Goal: Task Accomplishment & Management: Manage account settings

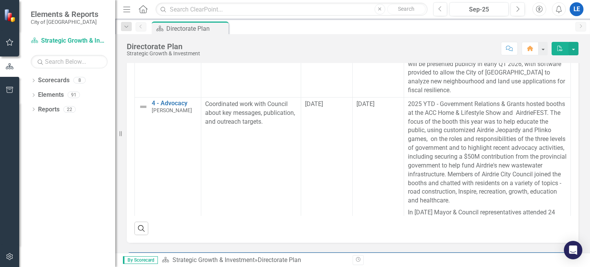
scroll to position [575, 0]
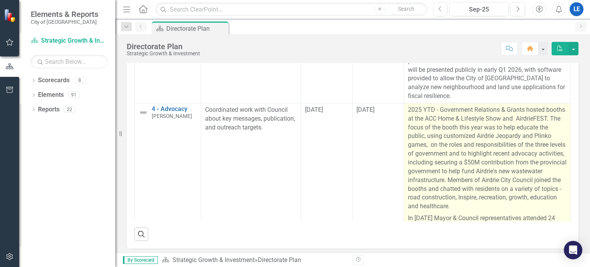
click at [440, 149] on p "2025 YTD - Government Relations & Grants hosted booths at the ACC Home & Lifest…" at bounding box center [487, 159] width 159 height 107
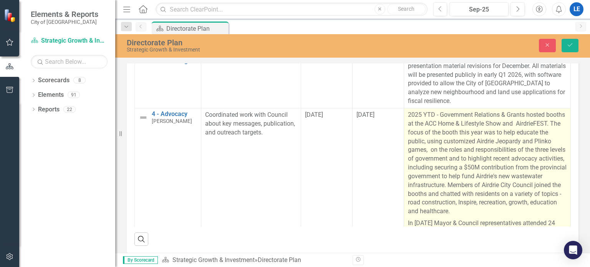
scroll to position [579, 0]
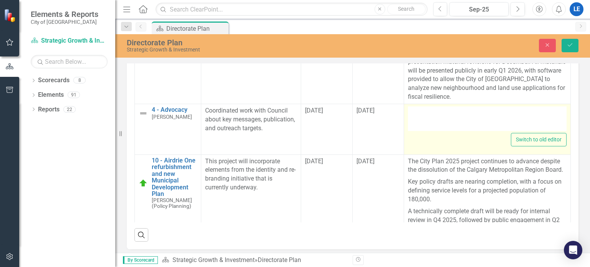
type textarea "<p>2025 YTD - Government Relations & Grants hosted booths at the ACC Home & Lif…"
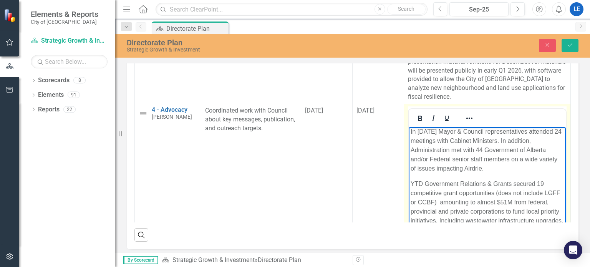
scroll to position [137, 0]
drag, startPoint x: 558, startPoint y: 214, endPoint x: 996, endPoint y: 350, distance: 458.2
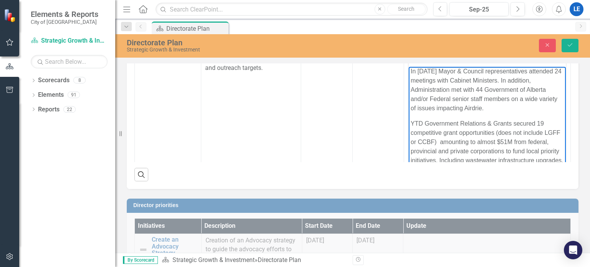
scroll to position [658, 0]
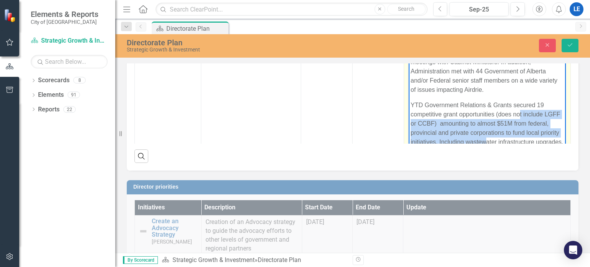
drag, startPoint x: 521, startPoint y: 134, endPoint x: 520, endPoint y: 102, distance: 32.3
click at [520, 102] on p "YTD Government Relations & Grants secured 19 competitive grant opportunities (d…" at bounding box center [486, 137] width 153 height 74
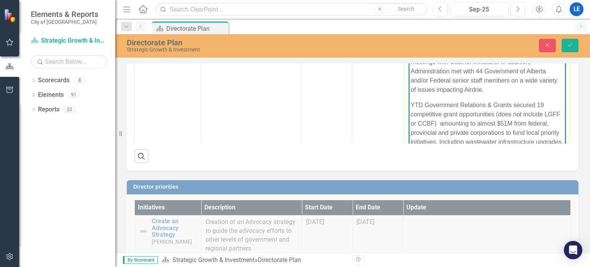
click at [536, 139] on p "YTD Government Relations & Grants secured 19 competitive grant opportunities (d…" at bounding box center [486, 137] width 153 height 74
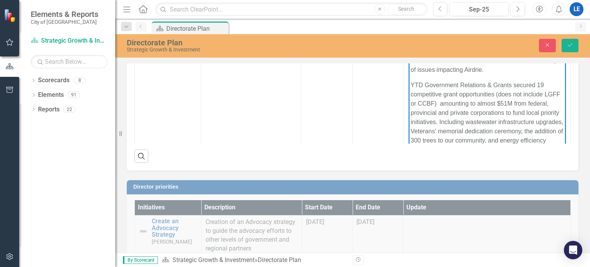
scroll to position [29, 0]
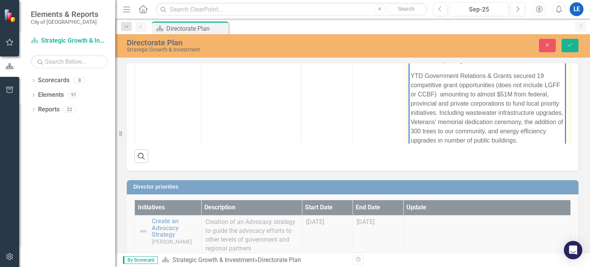
click at [443, 131] on p "YTD Government Relations & Grants secured 19 competitive grant opportunities (d…" at bounding box center [486, 108] width 153 height 74
click at [439, 132] on p "YTD Government Relations & Grants secured 19 competitive grant opportunities (d…" at bounding box center [486, 108] width 153 height 74
click at [552, 131] on p "YTD Government Relations & Grants secured 19 competitive grant opportunities (d…" at bounding box center [486, 103] width 153 height 83
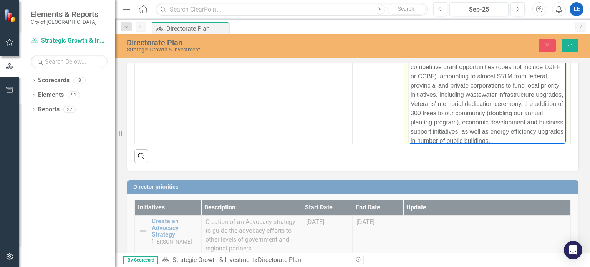
scroll to position [155, 0]
click at [466, 94] on p "YTD Government Relations & Grants secured 19 competitive grant opportunities (d…" at bounding box center [486, 89] width 153 height 92
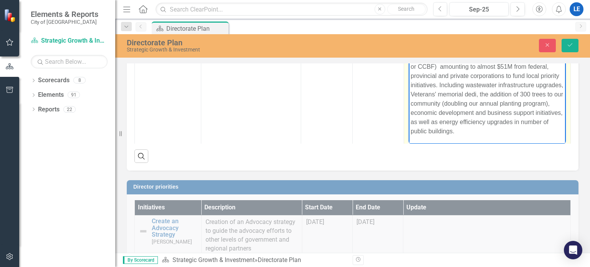
scroll to position [146, 0]
click at [478, 93] on p "YTD Government Relations & Grants secured 19 competitive grant opportunities (d…" at bounding box center [486, 90] width 153 height 92
click at [515, 83] on p "YTD Government Relations & Grants secured 19 competitive grant opportunities (d…" at bounding box center [486, 89] width 153 height 92
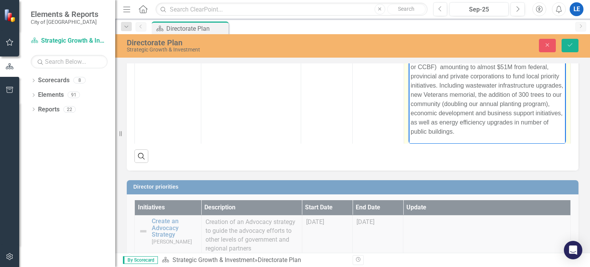
click at [471, 132] on p "YTD Government Relations & Grants secured 19 competitive grant opportunities (d…" at bounding box center [486, 90] width 153 height 92
click at [570, 45] on icon "Save" at bounding box center [570, 44] width 7 height 5
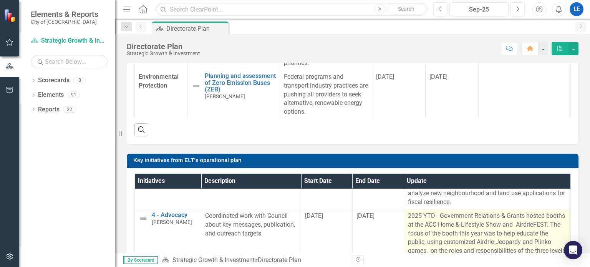
scroll to position [38, 0]
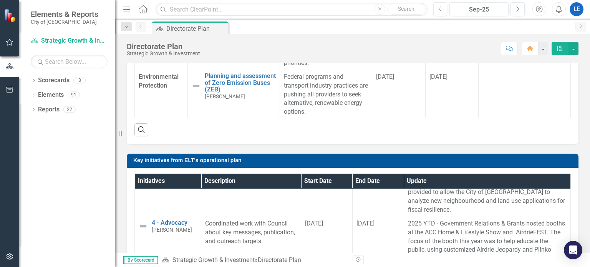
click at [581, 219] on div "Council's focus areas objectives Focus Area Objectives Description Update Econo…" at bounding box center [352, 76] width 475 height 890
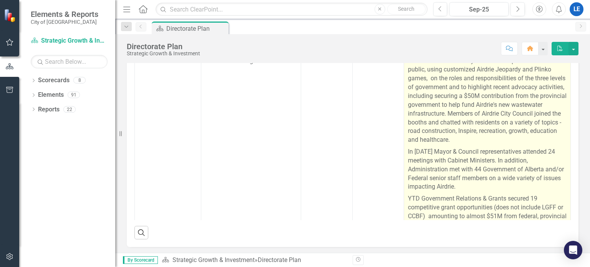
scroll to position [154, 0]
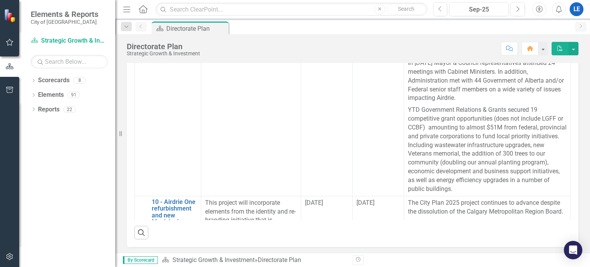
click at [575, 6] on div "LE" at bounding box center [577, 9] width 14 height 14
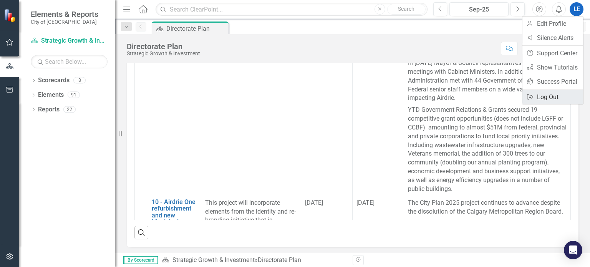
click at [548, 95] on link "Logout Log Out" at bounding box center [553, 97] width 61 height 14
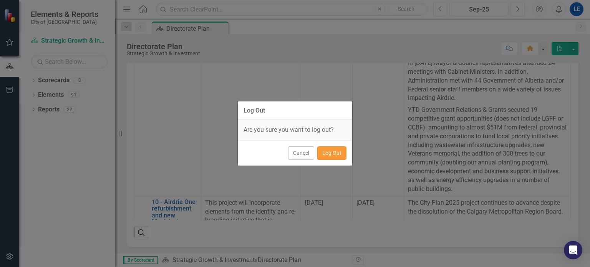
click at [331, 155] on button "Log Out" at bounding box center [331, 152] width 29 height 13
